Goal: Contribute content: Add original content to the website for others to see

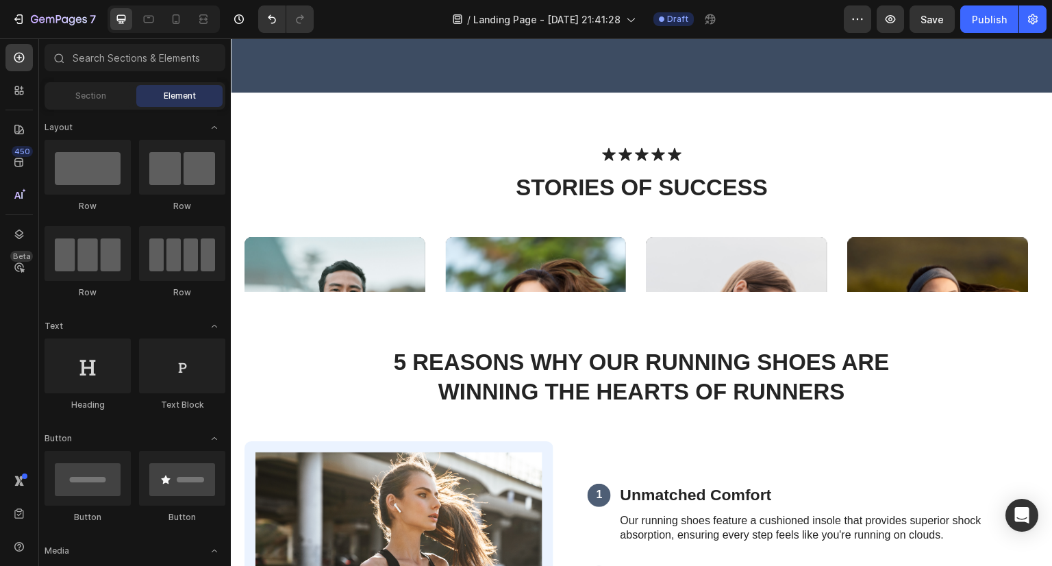
scroll to position [529, 0]
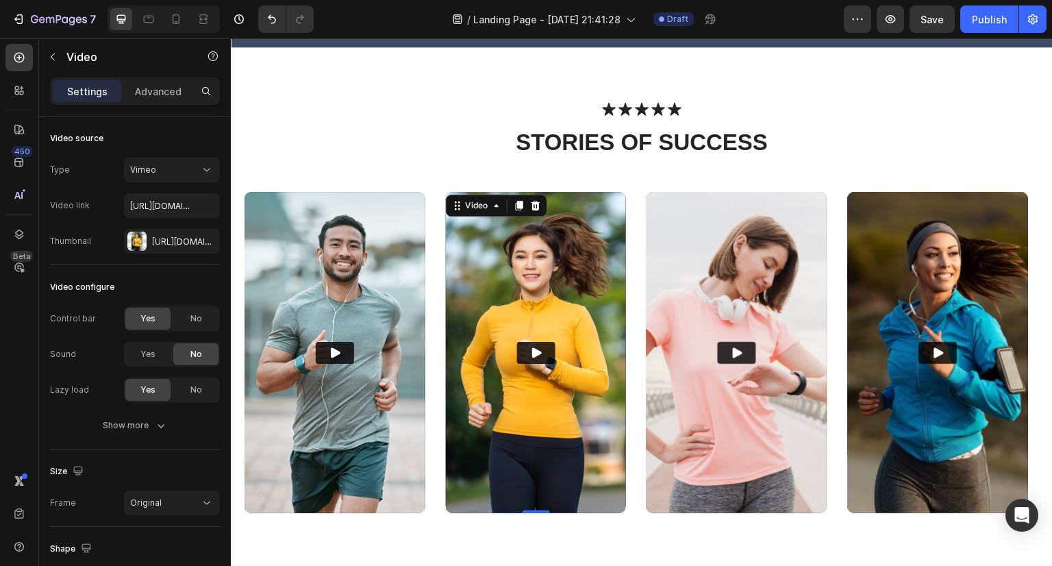
click at [527, 299] on img at bounding box center [536, 352] width 181 height 321
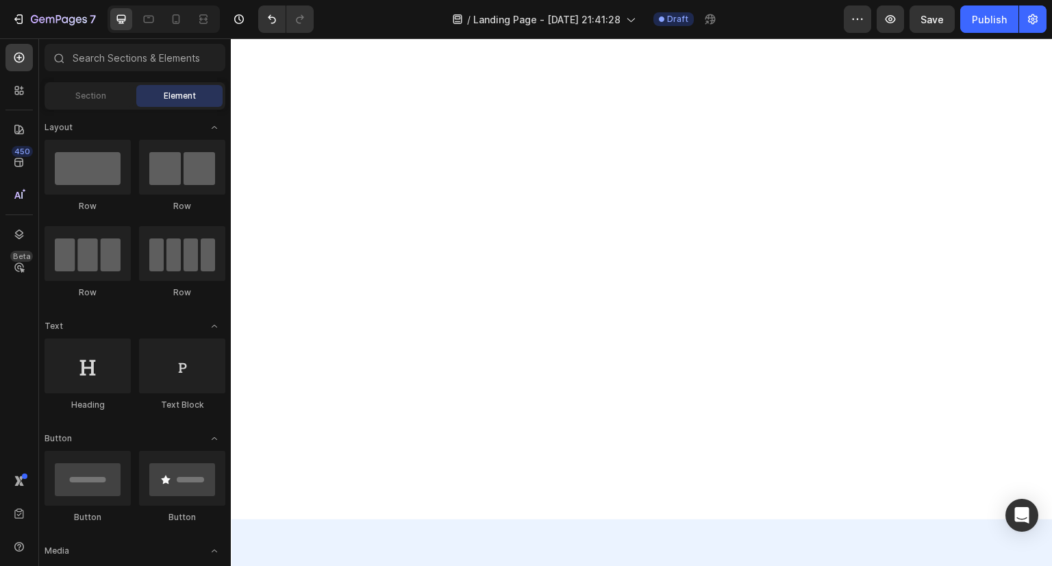
scroll to position [0, 0]
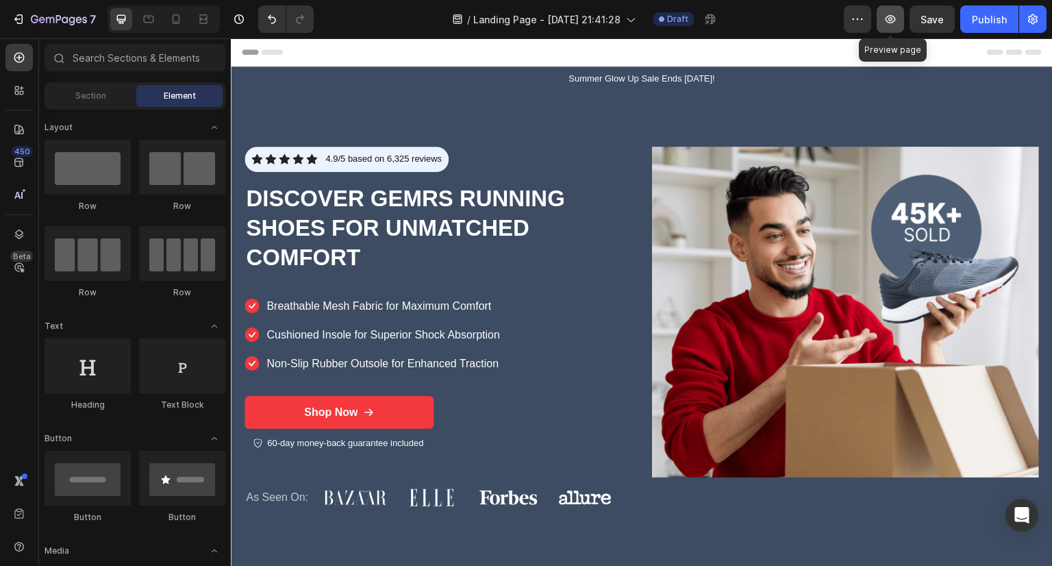
drag, startPoint x: 891, startPoint y: 20, endPoint x: 892, endPoint y: 13, distance: 7.0
click at [892, 13] on icon "button" at bounding box center [891, 19] width 14 height 14
click at [14, 198] on icon at bounding box center [17, 195] width 6 height 7
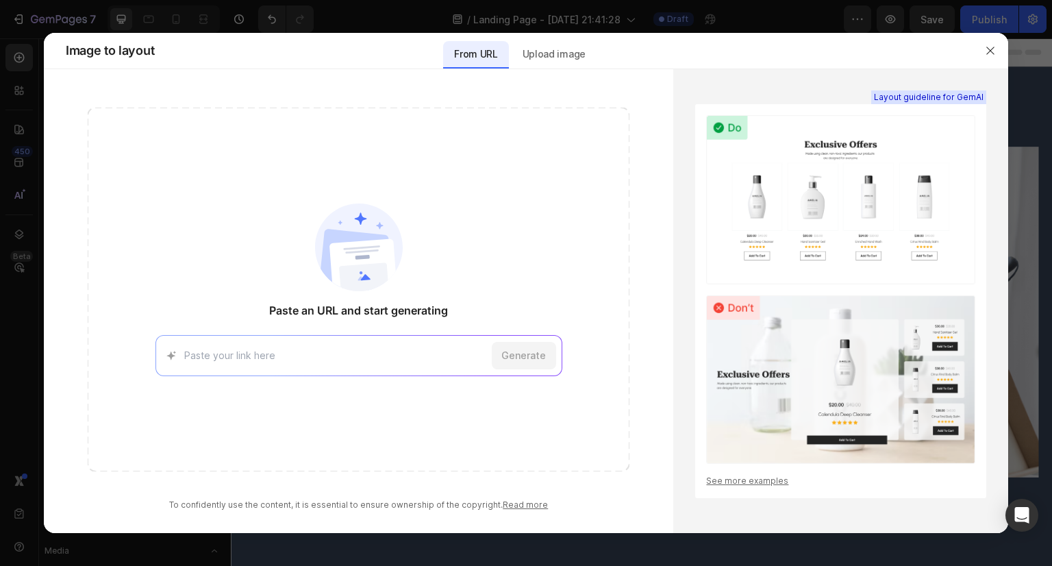
click at [353, 237] on img at bounding box center [359, 247] width 88 height 88
click at [550, 55] on p "Upload image" at bounding box center [554, 54] width 63 height 16
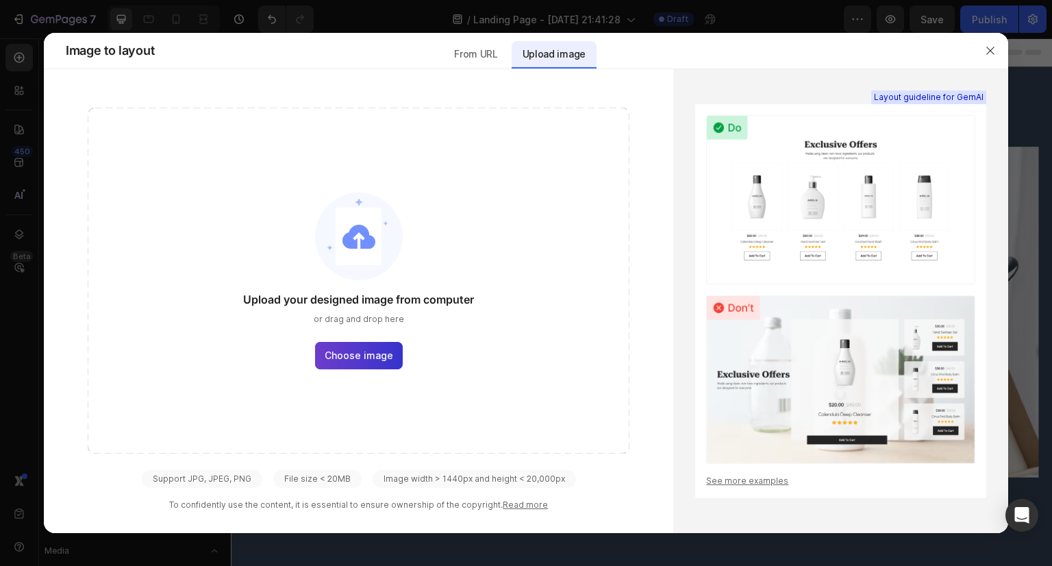
click at [338, 355] on span "Choose image" at bounding box center [359, 355] width 68 height 14
click at [0, 0] on input "Choose image" at bounding box center [0, 0] width 0 height 0
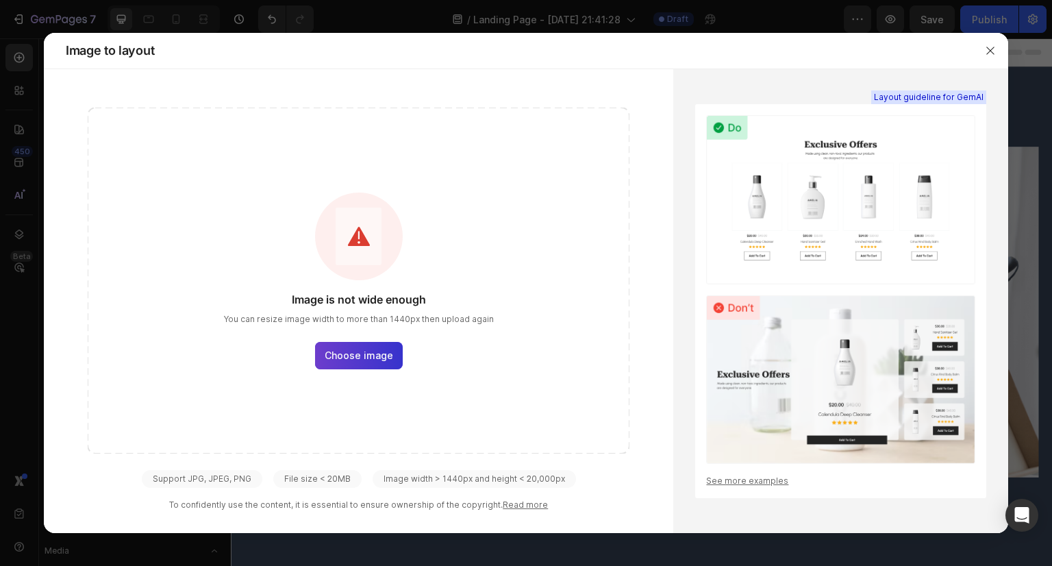
click at [373, 349] on span "Choose image" at bounding box center [359, 355] width 68 height 14
click at [0, 0] on input "Choose image" at bounding box center [0, 0] width 0 height 0
click at [981, 47] on button "button" at bounding box center [990, 51] width 22 height 22
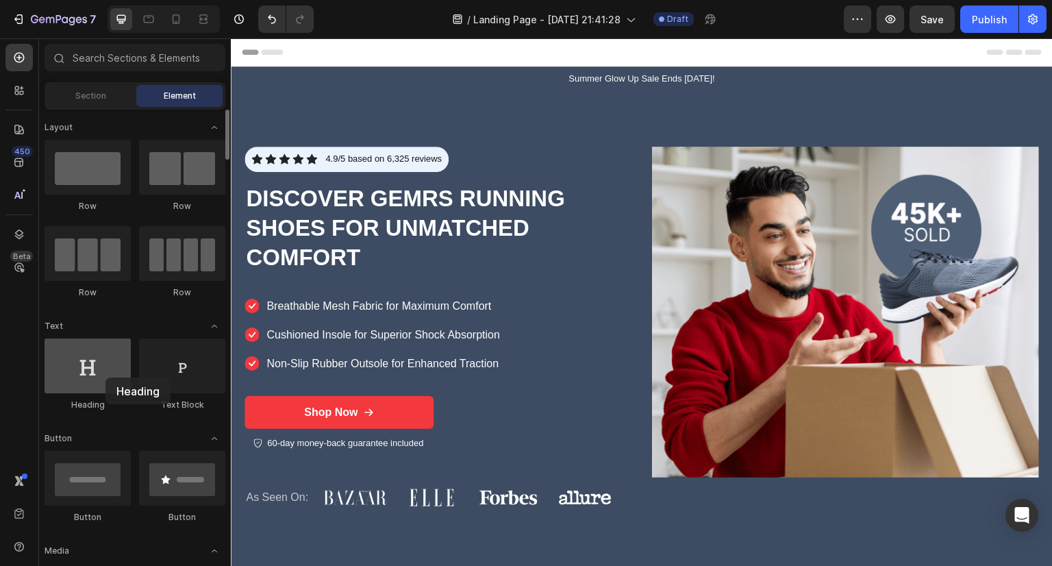
click at [105, 377] on div at bounding box center [88, 365] width 86 height 55
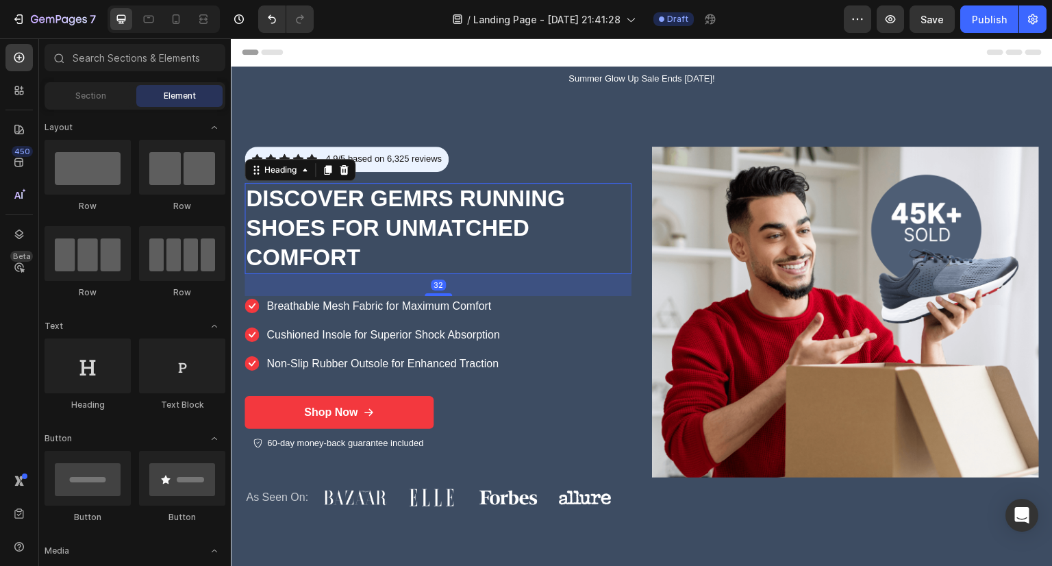
click at [319, 212] on h1 "Discover GEMRS Running Shoes for Unmatched Comfort" at bounding box center [438, 228] width 387 height 91
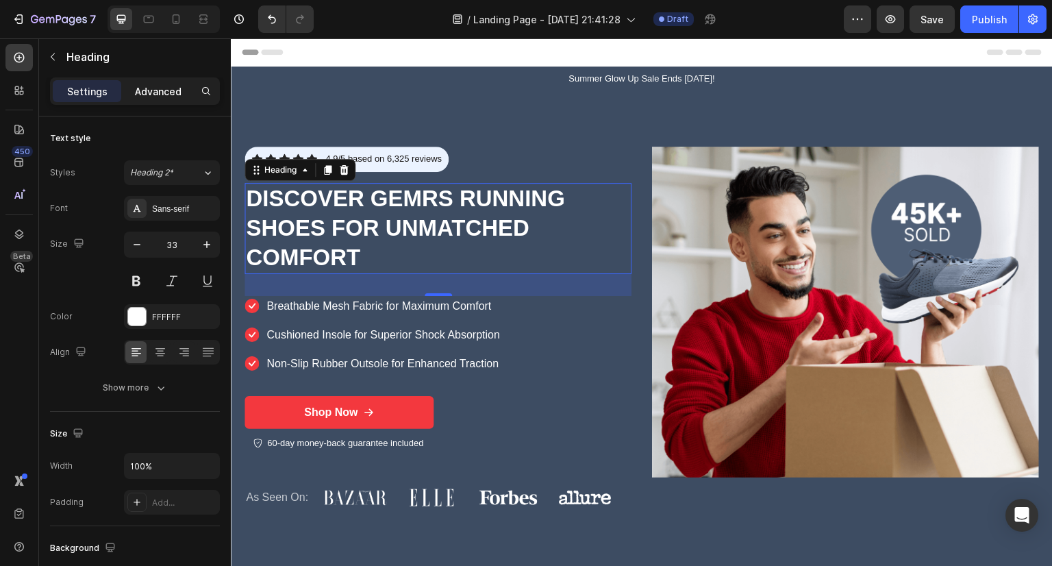
click at [158, 88] on p "Advanced" at bounding box center [158, 91] width 47 height 14
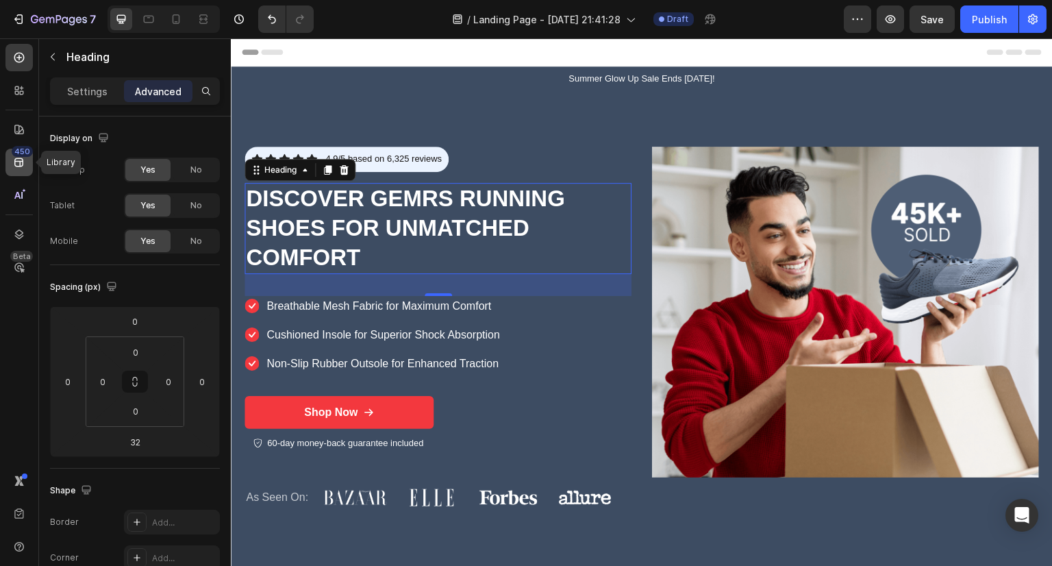
click at [12, 166] on icon at bounding box center [19, 162] width 14 height 14
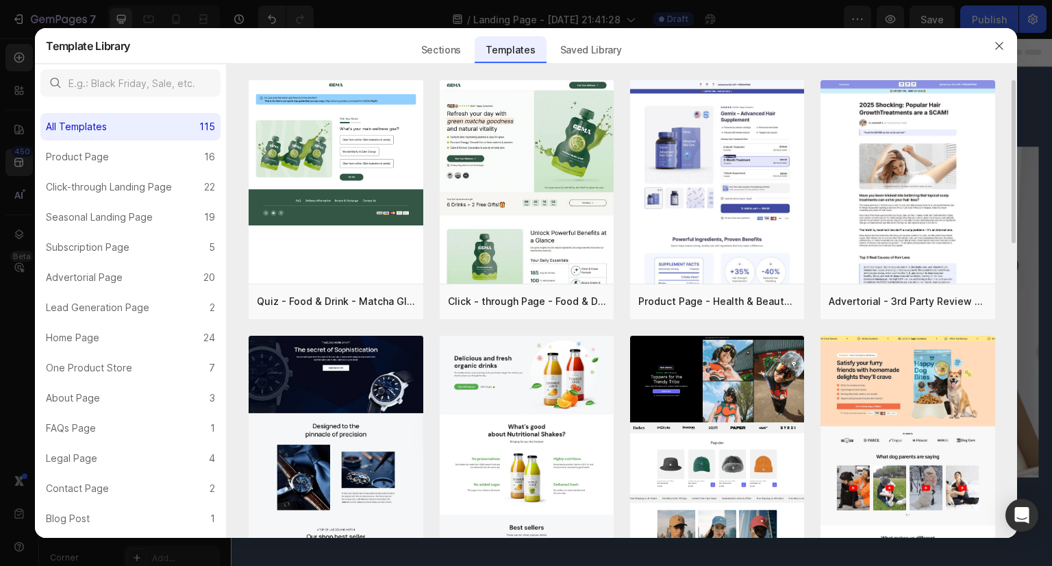
drag, startPoint x: 1014, startPoint y: 118, endPoint x: 1016, endPoint y: 129, distance: 11.0
click at [1016, 129] on div "Quiz - Food & Drink - Matcha Glow Shot Add to page Preview Click - through Page…" at bounding box center [622, 308] width 790 height 457
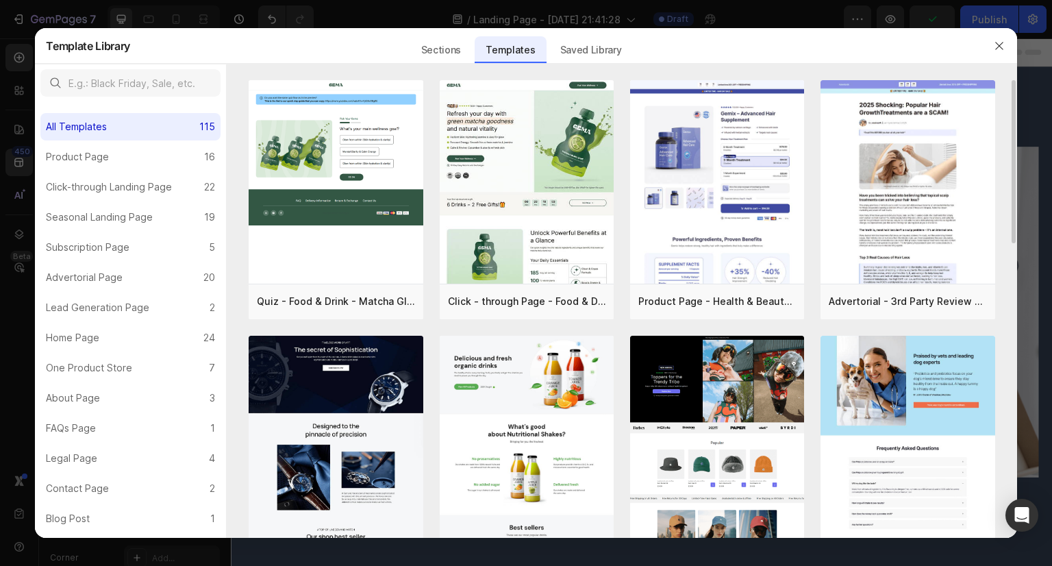
click at [893, 353] on img at bounding box center [908, 113] width 174 height 850
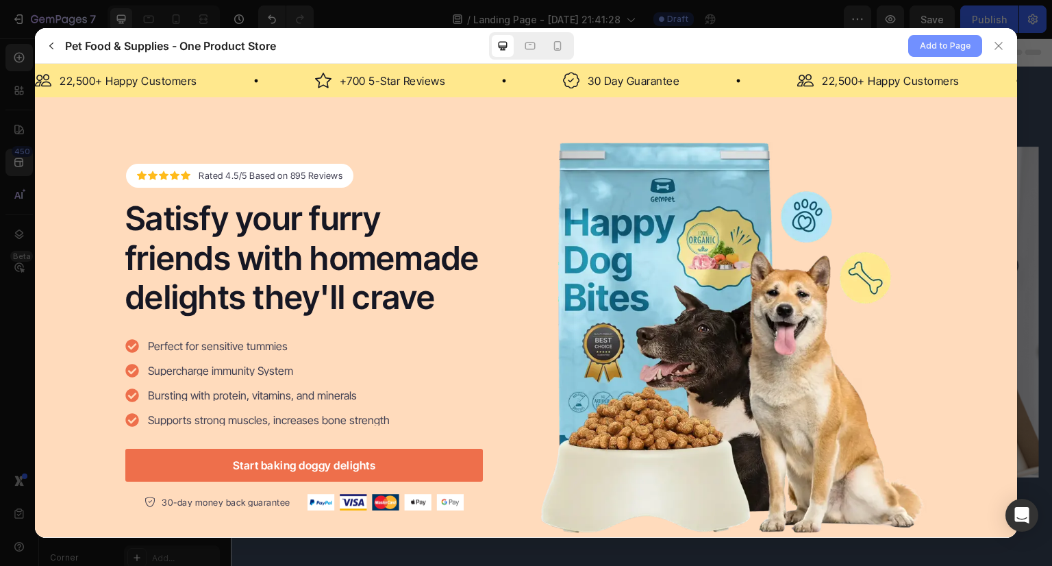
click at [949, 41] on span "Add to Page" at bounding box center [945, 46] width 51 height 16
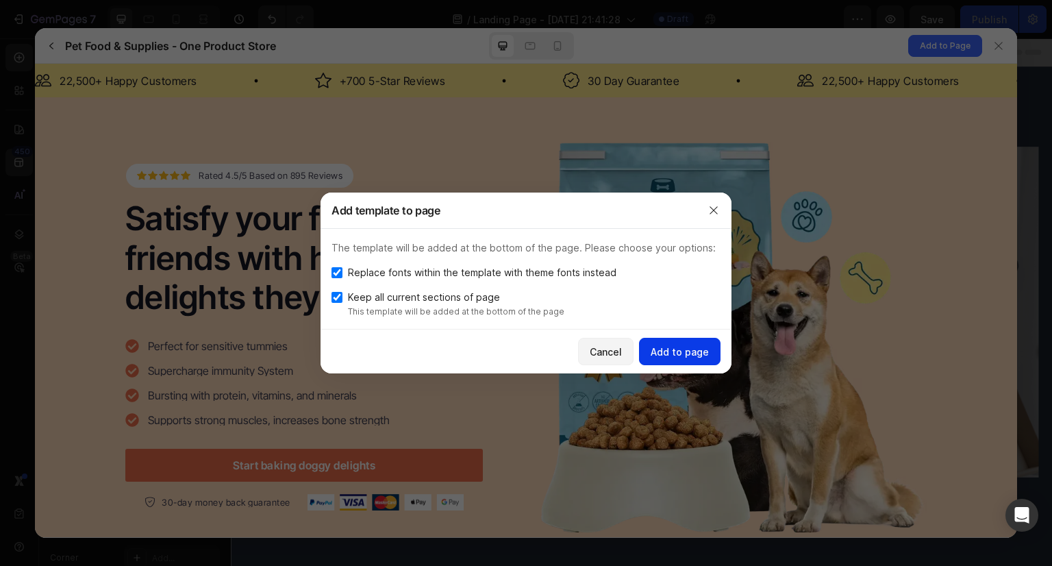
click at [662, 350] on div "Add to page" at bounding box center [680, 352] width 58 height 14
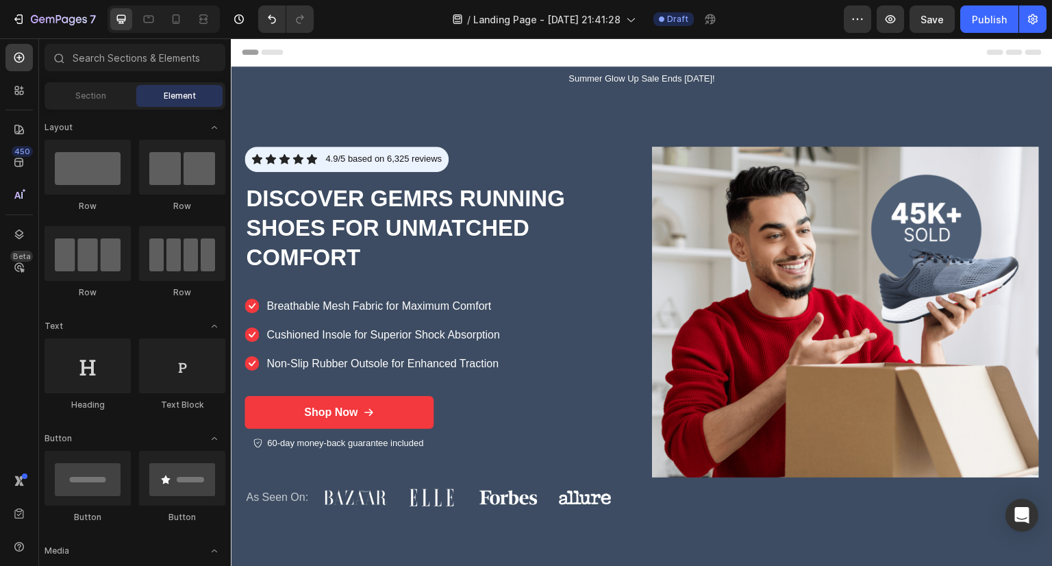
scroll to position [413, 0]
